Goal: Task Accomplishment & Management: Manage account settings

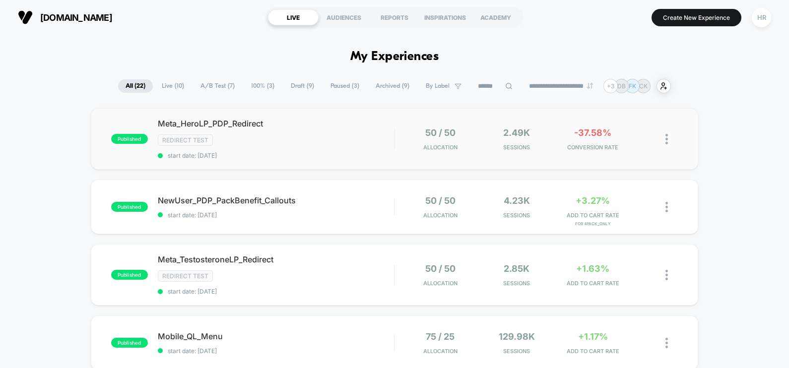
click at [334, 128] on span "Meta_HeroLP_PDP_Redirect" at bounding box center [276, 124] width 236 height 10
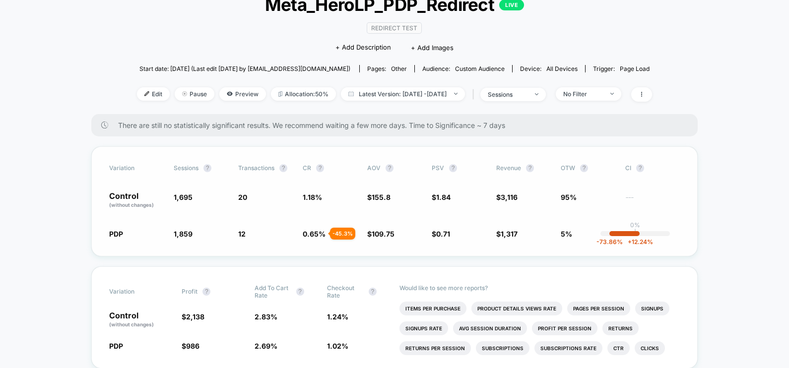
scroll to position [67, 0]
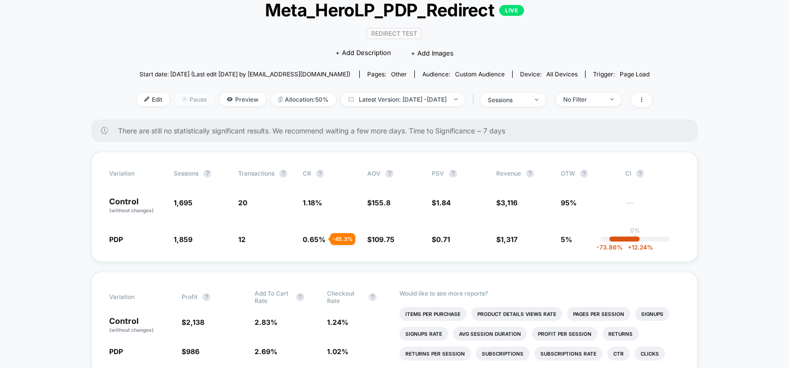
click at [176, 99] on span "Pause" at bounding box center [195, 99] width 40 height 13
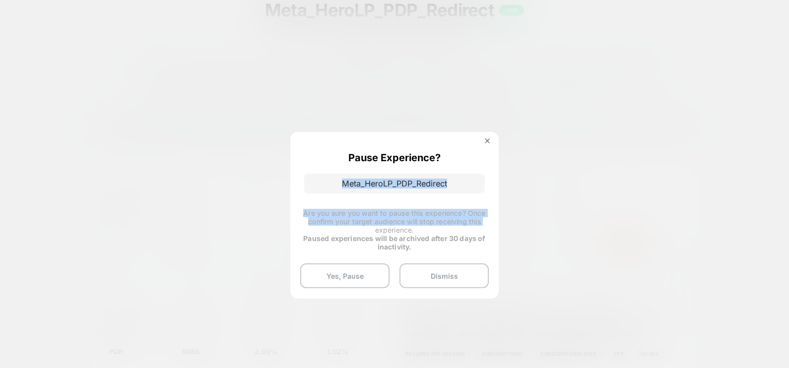
drag, startPoint x: 341, startPoint y: 186, endPoint x: 312, endPoint y: 255, distance: 74.9
click at [312, 255] on div "Pause Experience? Meta_HeroLP_PDP_Redirect Are you sure you want to pause this …" at bounding box center [394, 215] width 208 height 167
drag, startPoint x: 312, startPoint y: 255, endPoint x: 331, endPoint y: 274, distance: 27.4
click at [331, 274] on button "Yes, Pause" at bounding box center [344, 275] width 89 height 25
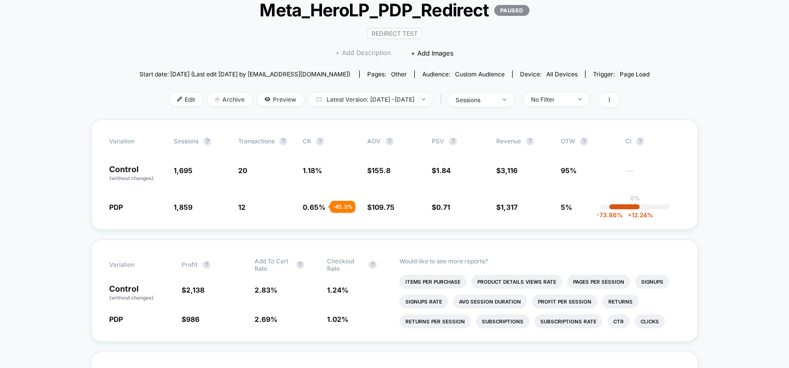
scroll to position [0, 0]
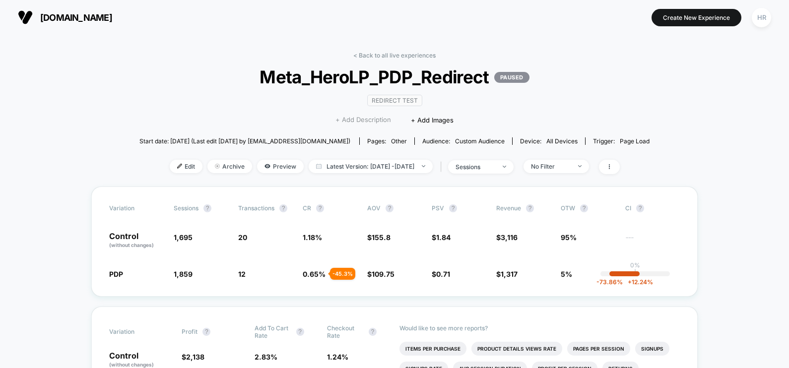
click at [389, 56] on link "< Back to all live experiences" at bounding box center [394, 55] width 82 height 7
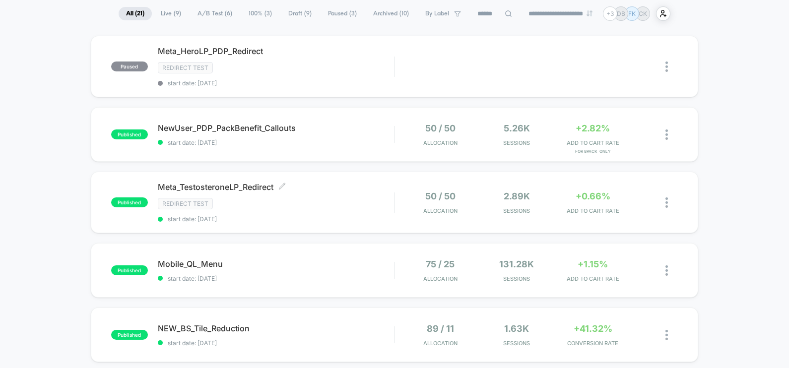
scroll to position [73, 0]
click at [365, 207] on div "Redirect Test" at bounding box center [276, 202] width 236 height 11
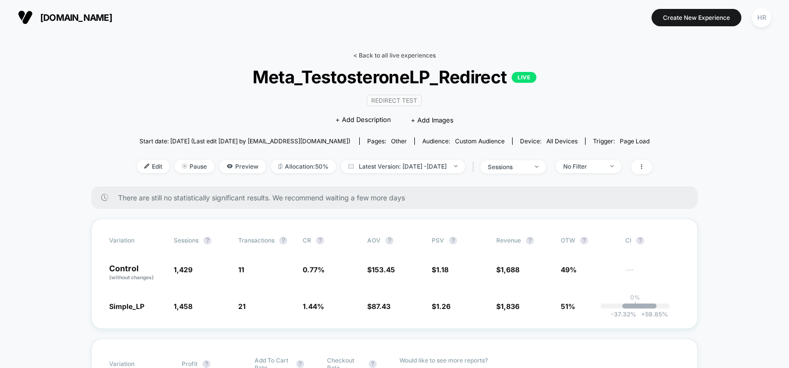
click at [410, 57] on link "< Back to all live experiences" at bounding box center [394, 55] width 82 height 7
